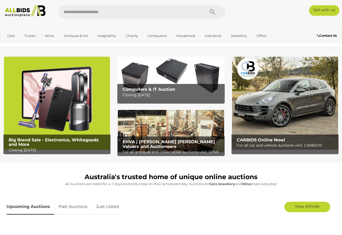
click at [111, 12] on input "text" at bounding box center [128, 11] width 141 height 13
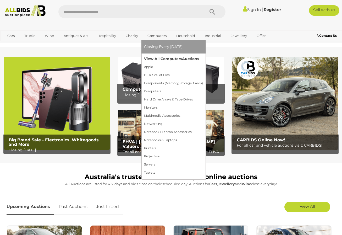
click at [160, 56] on link "View All Computers Auctions" at bounding box center [173, 59] width 59 height 8
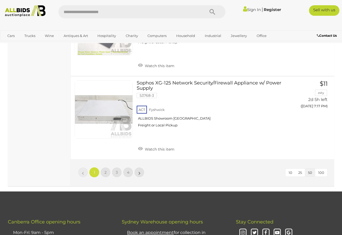
scroll to position [4108, 0]
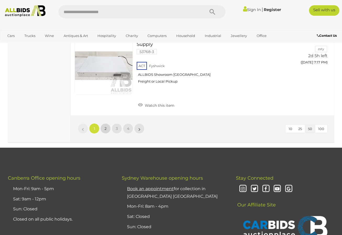
click at [101, 125] on link "2" at bounding box center [105, 128] width 10 height 10
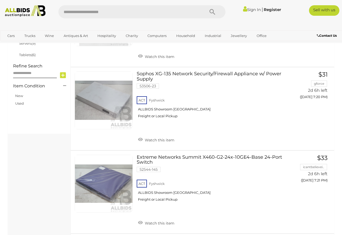
scroll to position [484, 0]
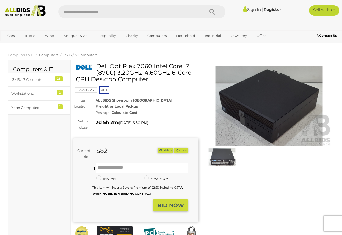
click at [57, 55] on span "Computers" at bounding box center [48, 55] width 19 height 4
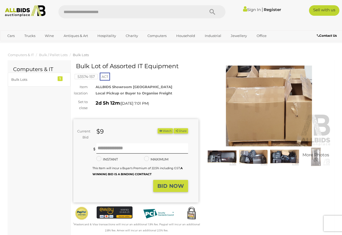
click at [222, 158] on img at bounding box center [222, 156] width 29 height 19
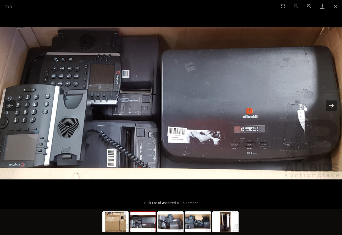
click at [332, 107] on button "Next slide" at bounding box center [331, 105] width 11 height 10
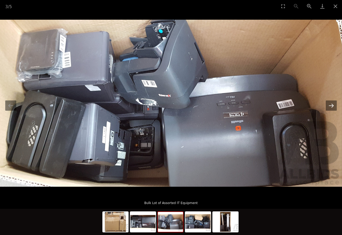
click at [332, 107] on button "Next slide" at bounding box center [331, 105] width 11 height 10
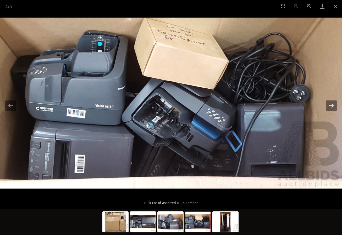
click at [332, 107] on button "Next slide" at bounding box center [331, 105] width 11 height 10
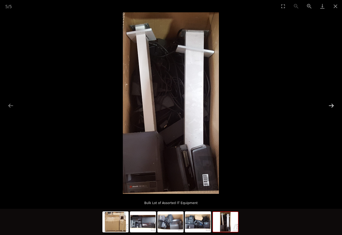
click at [332, 107] on button "Next slide" at bounding box center [331, 105] width 11 height 10
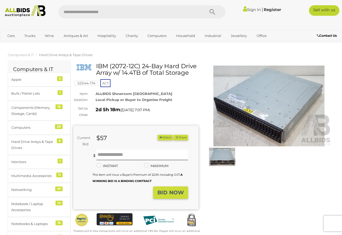
click at [269, 108] on img at bounding box center [268, 105] width 125 height 81
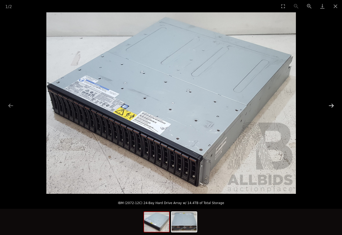
click at [331, 104] on button "Next slide" at bounding box center [331, 105] width 11 height 10
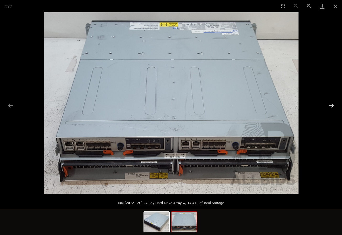
click at [331, 104] on button "Next slide" at bounding box center [331, 105] width 11 height 10
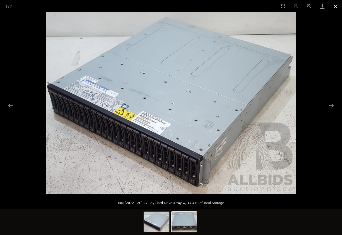
click at [335, 7] on button "Close gallery" at bounding box center [335, 6] width 13 height 12
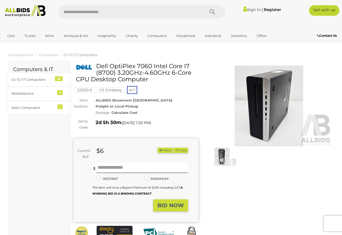
click at [225, 156] on img at bounding box center [222, 156] width 29 height 19
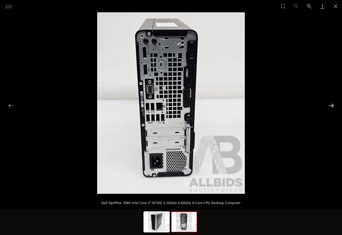
click at [328, 105] on button "Next slide" at bounding box center [331, 105] width 11 height 10
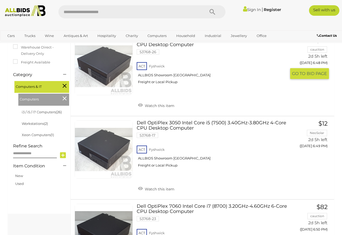
scroll to position [68, 0]
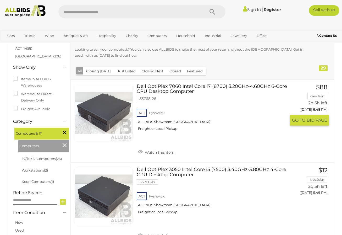
click at [173, 86] on link "Dell OptiPlex 7060 Intel Core i7 (8700) 3.20GHz-4.60GHz 6-Core CPU Desktop Comp…" at bounding box center [214, 109] width 146 height 51
